Goal: Information Seeking & Learning: Find contact information

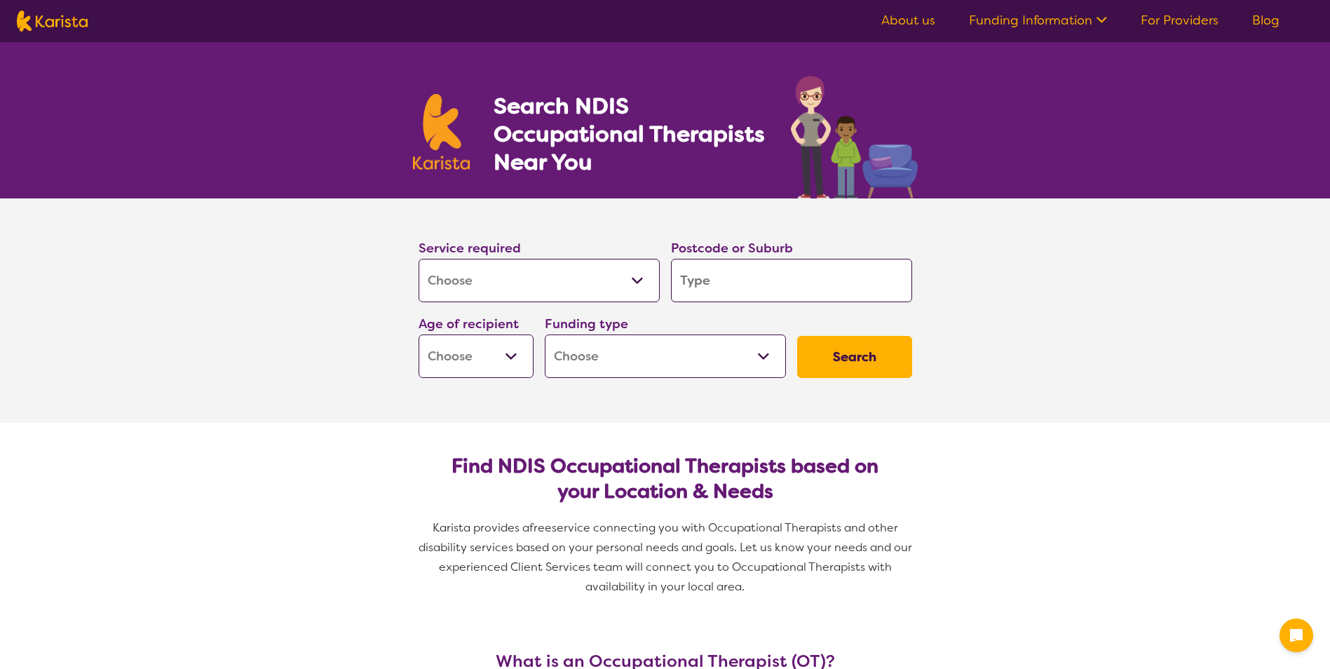
select select "[MEDICAL_DATA]"
click at [730, 288] on input "search" at bounding box center [791, 280] width 241 height 43
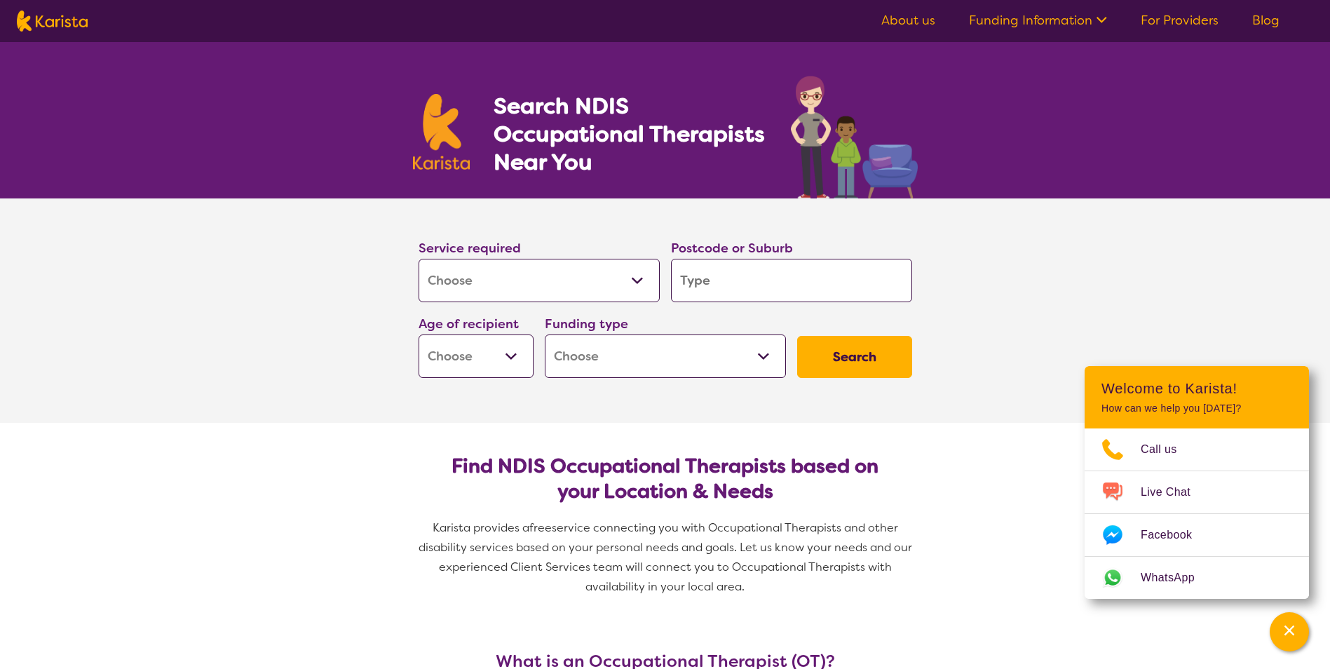
type input "R"
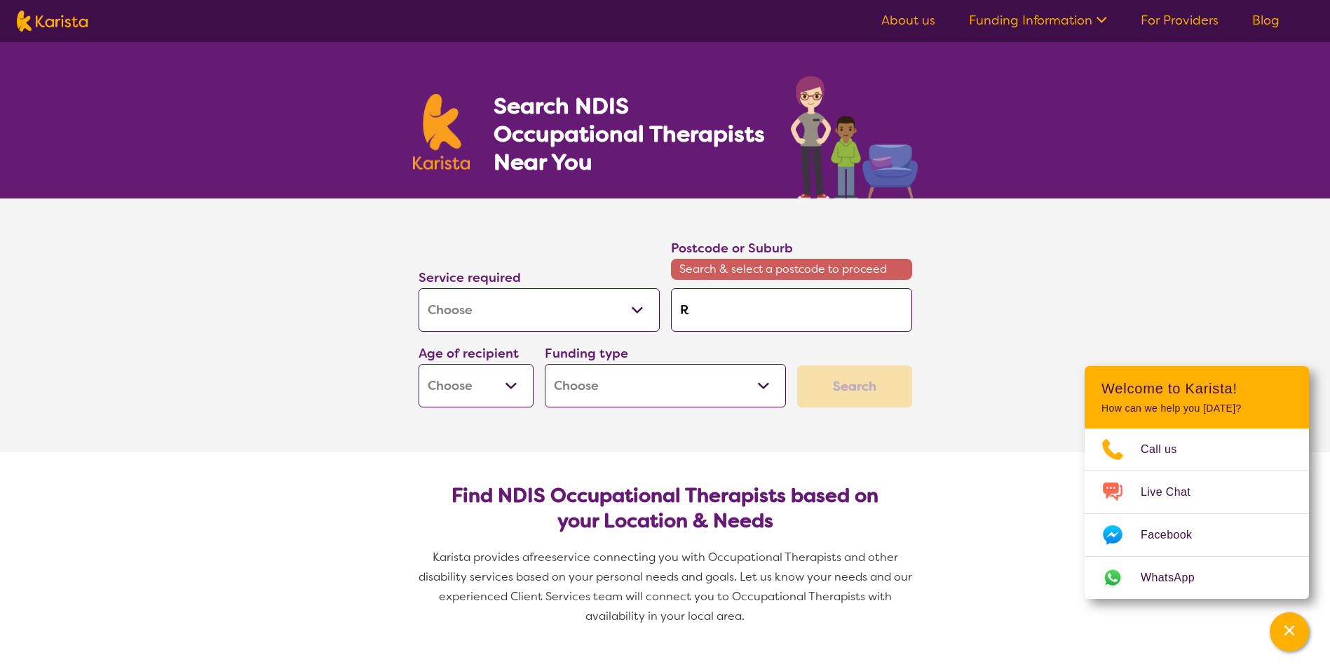
type input "Ra"
type input "[PERSON_NAME]"
type input "Raym"
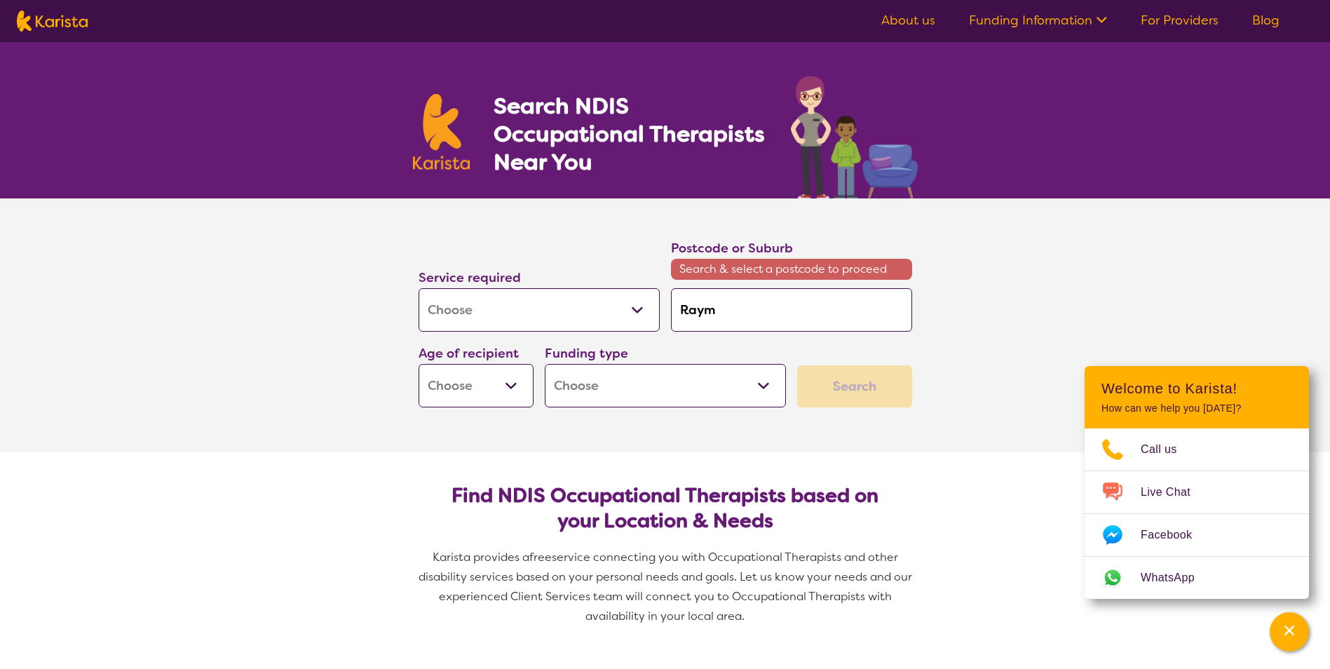
type input "Raym"
type input "[PERSON_NAME]"
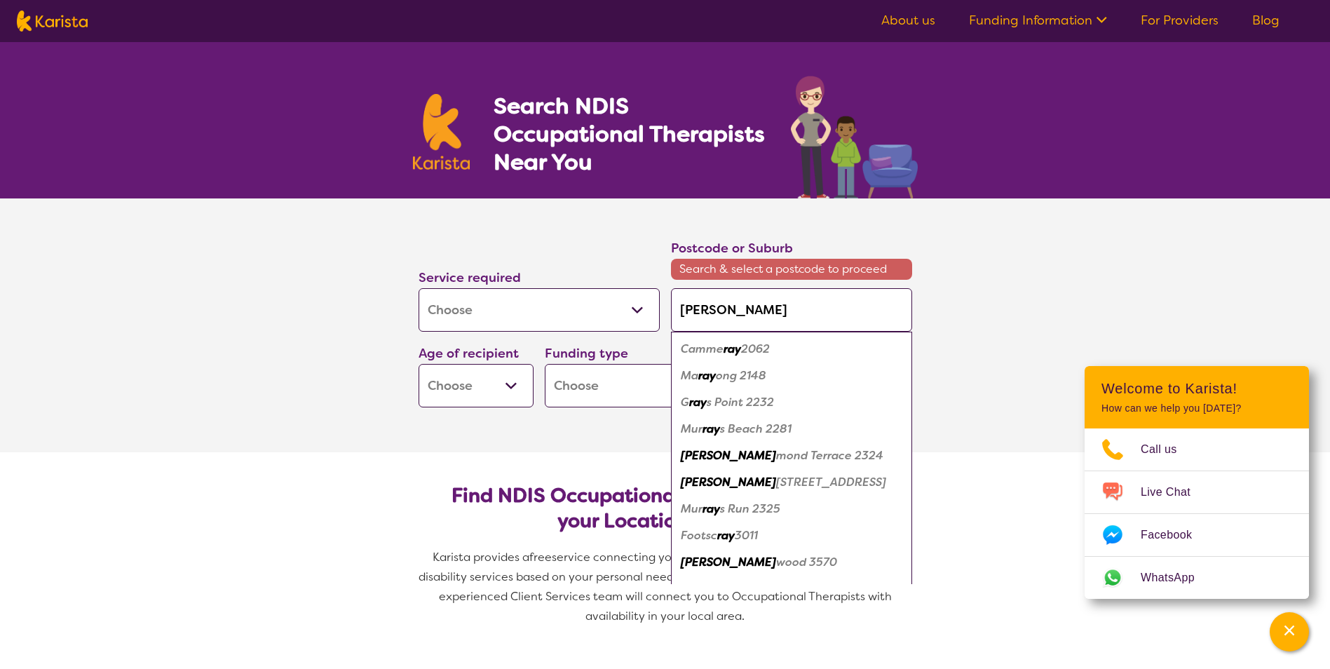
type input "[PERSON_NAME]"
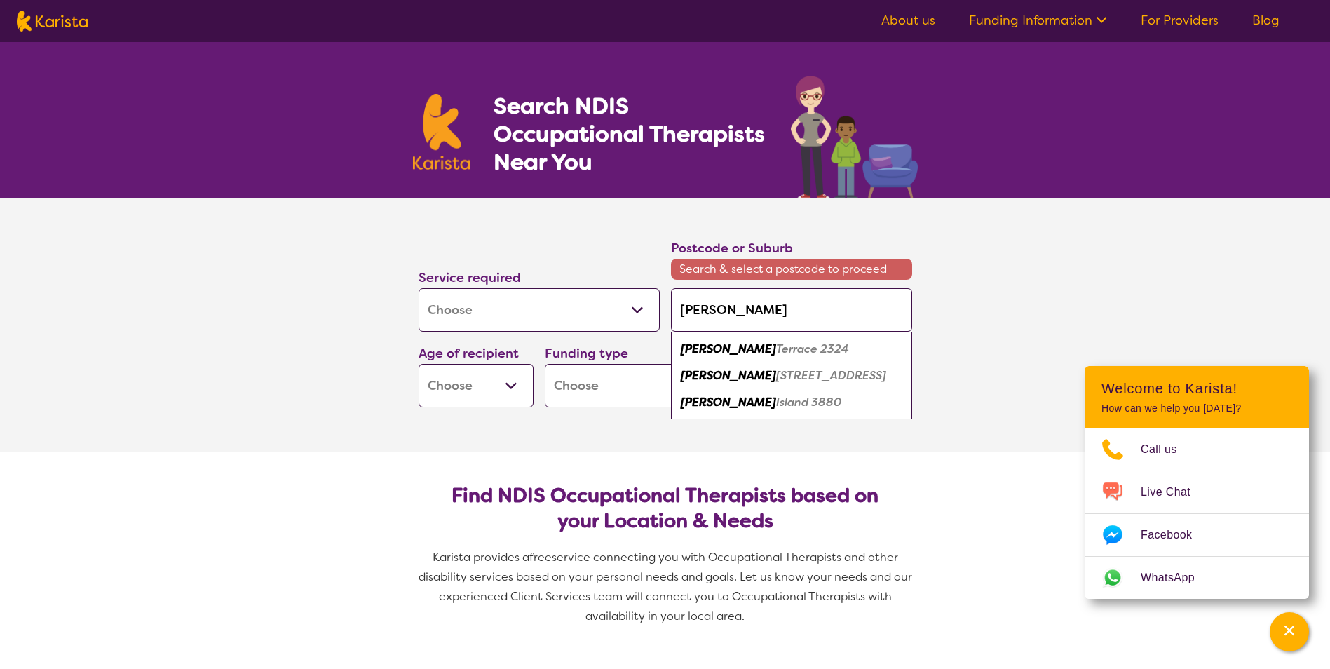
click at [776, 353] on em "Terrace 2324" at bounding box center [812, 348] width 73 height 15
type input "2324"
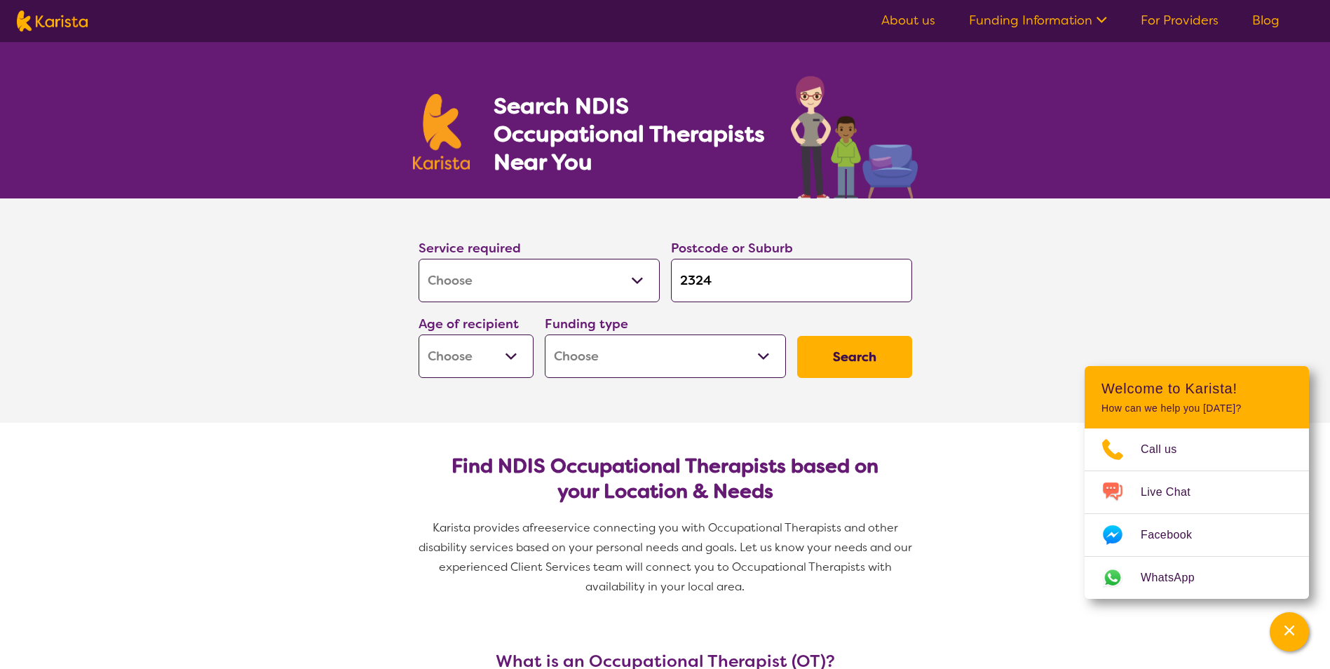
click at [721, 360] on select "Home Care Package (HCP) National Disability Insurance Scheme (NDIS) I don't know" at bounding box center [665, 355] width 241 height 43
select select "NDIS"
click at [545, 334] on select "Home Care Package (HCP) National Disability Insurance Scheme (NDIS) I don't know" at bounding box center [665, 355] width 241 height 43
select select "NDIS"
click at [502, 360] on select "Early Childhood - 0 to 9 Child - 10 to 11 Adolescent - 12 to 17 Adult - 18 to 6…" at bounding box center [475, 355] width 115 height 43
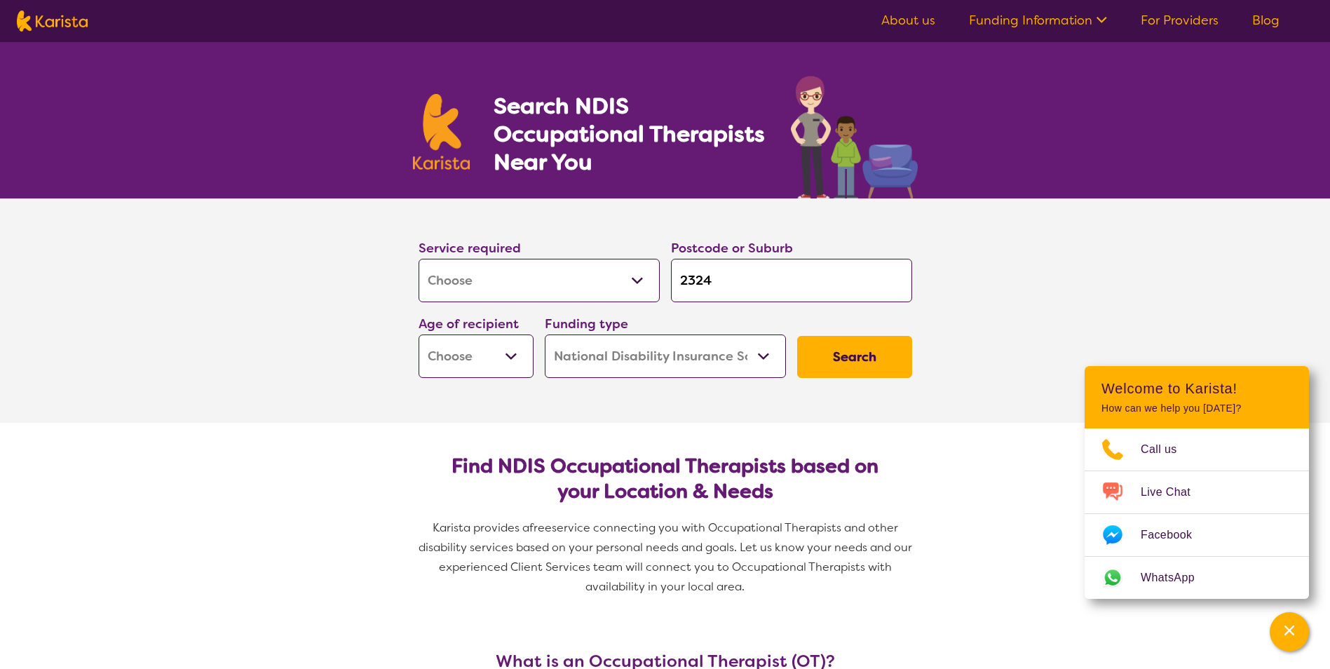
click at [512, 367] on select "Early Childhood - 0 to 9 Child - 10 to 11 Adolescent - 12 to 17 Adult - 18 to 6…" at bounding box center [475, 355] width 115 height 43
select select "AS"
click at [418, 334] on select "Early Childhood - 0 to 9 Child - 10 to 11 Adolescent - 12 to 17 Adult - 18 to 6…" at bounding box center [475, 355] width 115 height 43
select select "AS"
click at [845, 352] on button "Search" at bounding box center [854, 357] width 115 height 42
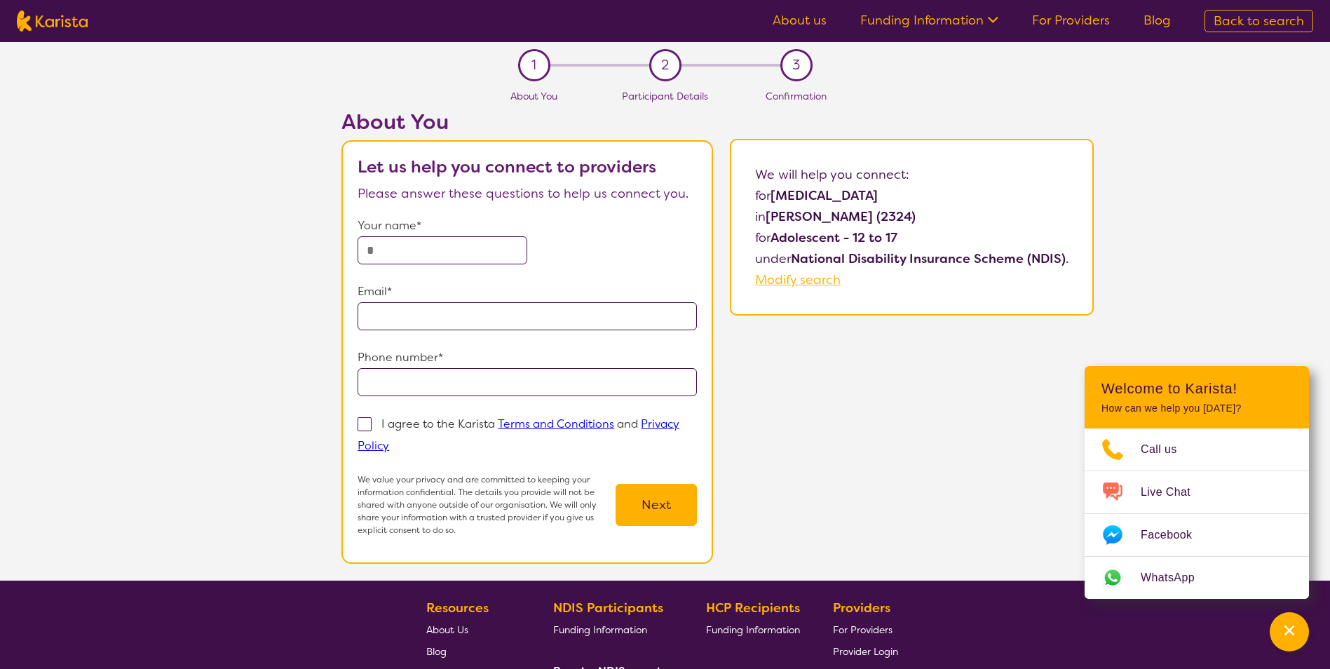
click at [817, 276] on span "Modify search" at bounding box center [798, 279] width 86 height 17
select select "[MEDICAL_DATA]"
select select "AS"
select select "NDIS"
select select "[MEDICAL_DATA]"
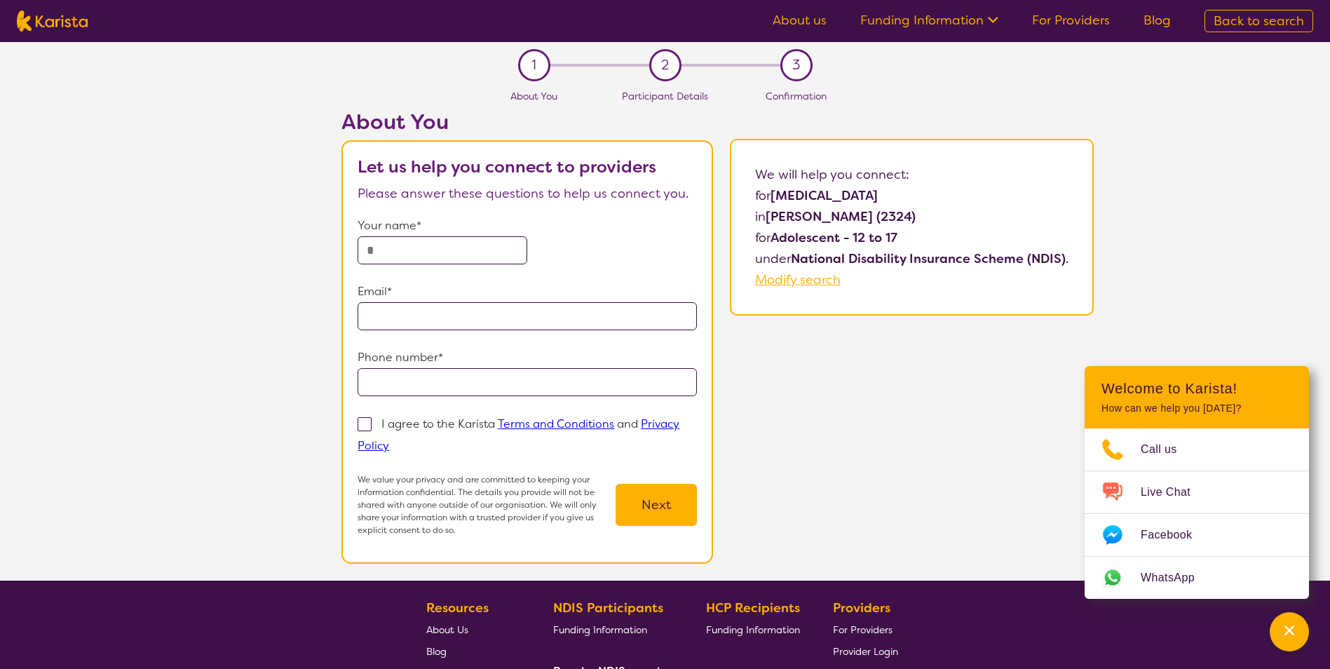
select select "AS"
select select "NDIS"
select select "[MEDICAL_DATA]"
select select "AS"
select select "NDIS"
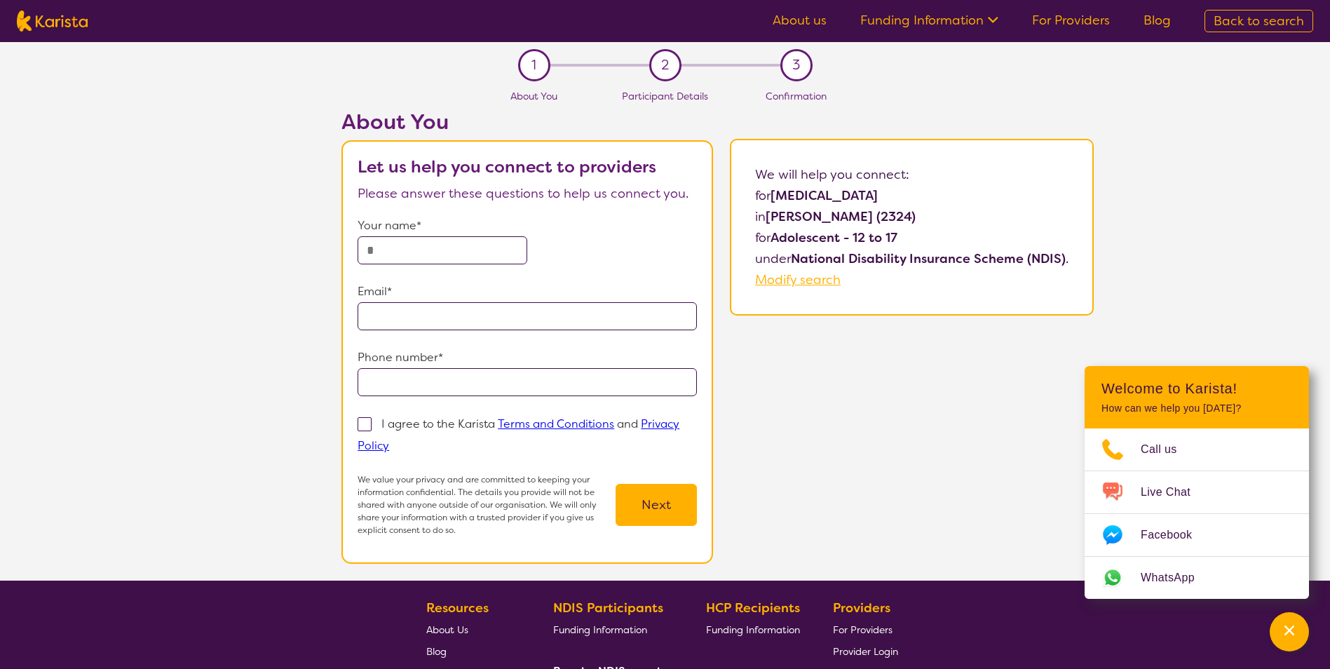
select select "[MEDICAL_DATA]"
select select "AS"
select select "NDIS"
